Goal: Information Seeking & Learning: Learn about a topic

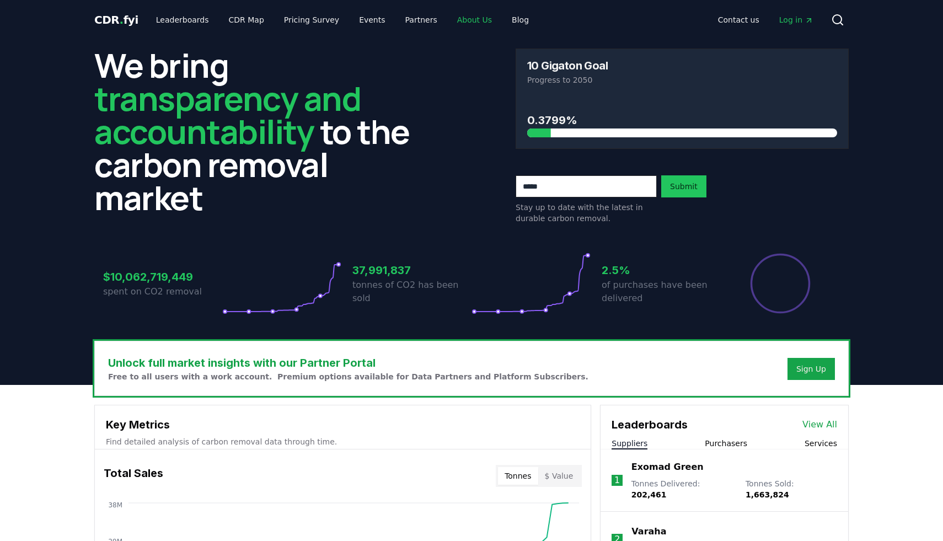
click at [454, 25] on link "About Us" at bounding box center [474, 20] width 52 height 20
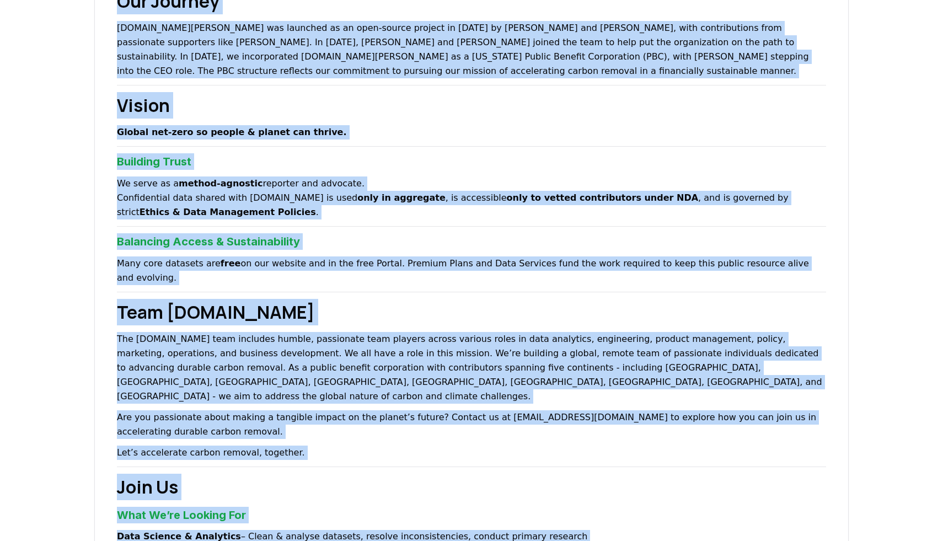
scroll to position [449, 0]
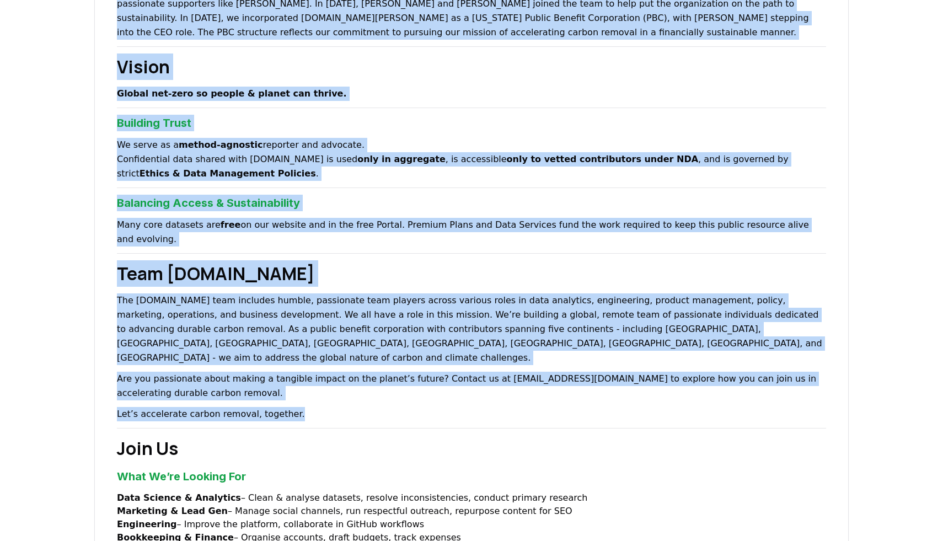
drag, startPoint x: 117, startPoint y: 129, endPoint x: 320, endPoint y: 365, distance: 311.9
click at [320, 365] on div "About Us Climate and carbon removal is a long game. In the last 200 years we ha…" at bounding box center [471, 185] width 754 height 1101
copy div "Lorem Ip Dolorsi ame consec adipisc el s doei temp. In utl etdo 646 magna al en…"
